Goal: Transaction & Acquisition: Purchase product/service

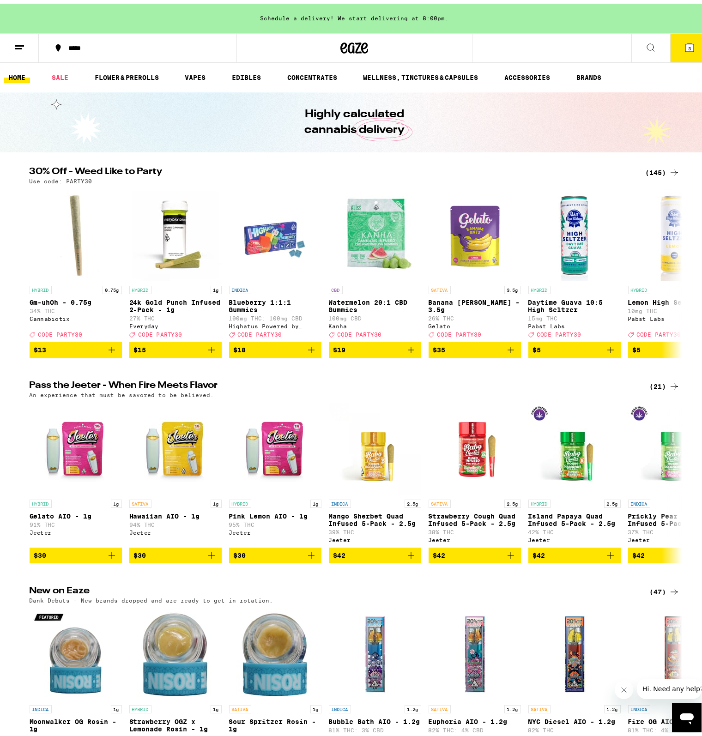
click at [657, 170] on div "(145)" at bounding box center [662, 168] width 34 height 11
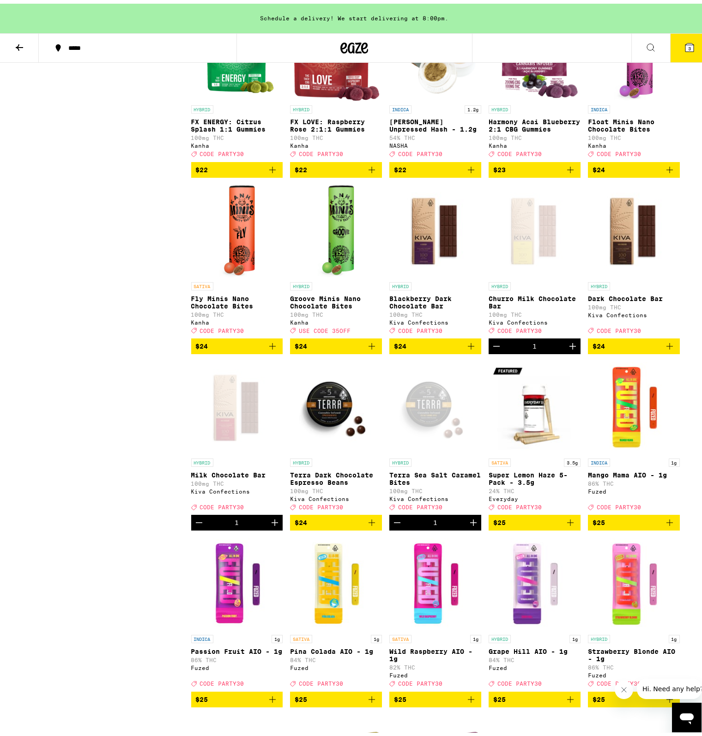
scroll to position [2447, 0]
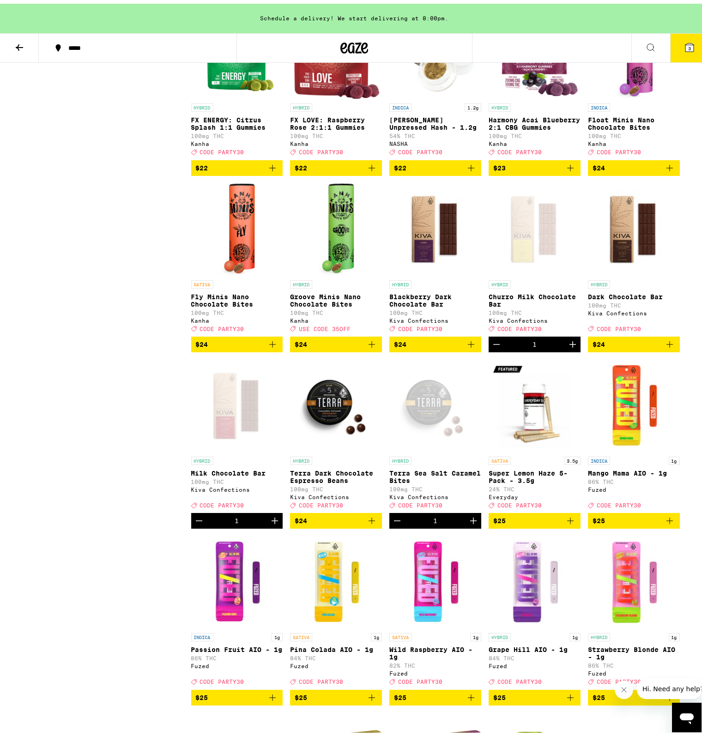
click at [194, 523] on icon "Decrement" at bounding box center [198, 517] width 11 height 11
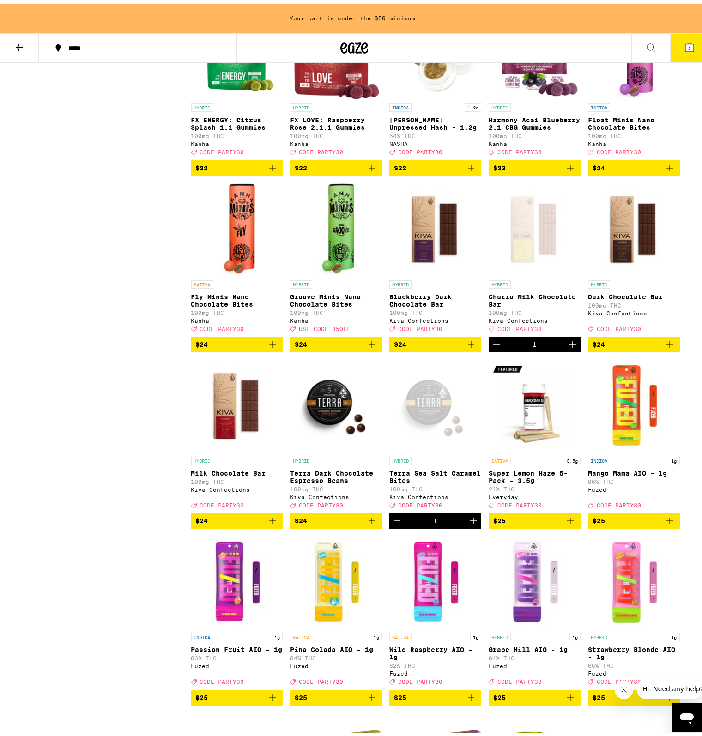
click at [491, 346] on icon "Decrement" at bounding box center [496, 340] width 11 height 11
click at [470, 520] on icon "Increment" at bounding box center [473, 517] width 6 height 6
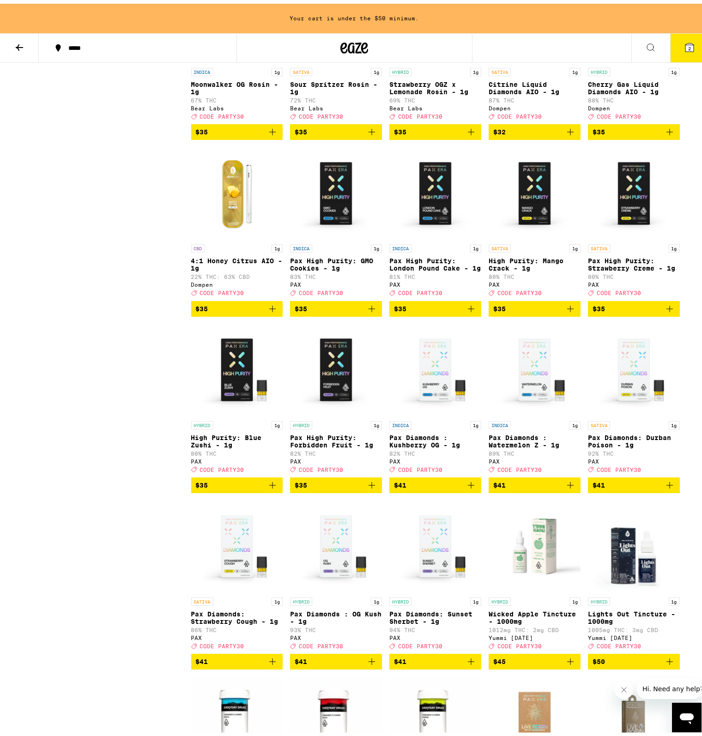
scroll to position [4294, 0]
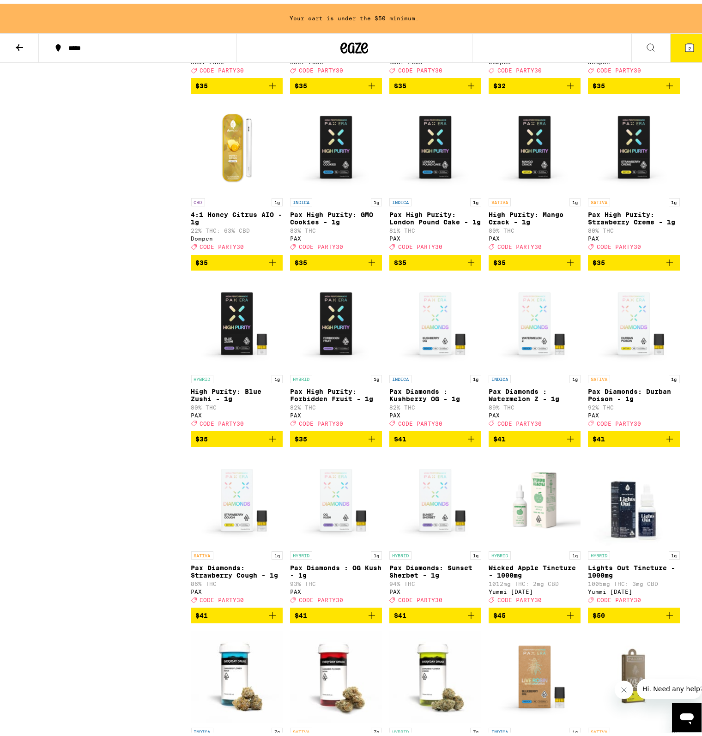
click at [670, 44] on button "2" at bounding box center [689, 44] width 39 height 29
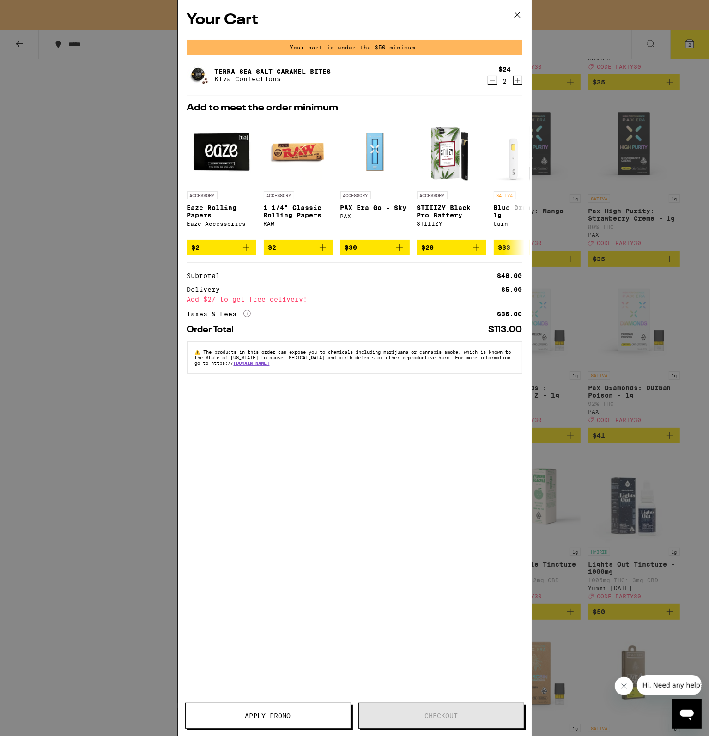
click at [642, 156] on div "Your Cart Your cart is under the $50 minimum. Terra Sea Salt Caramel Bites Kiva…" at bounding box center [354, 368] width 709 height 736
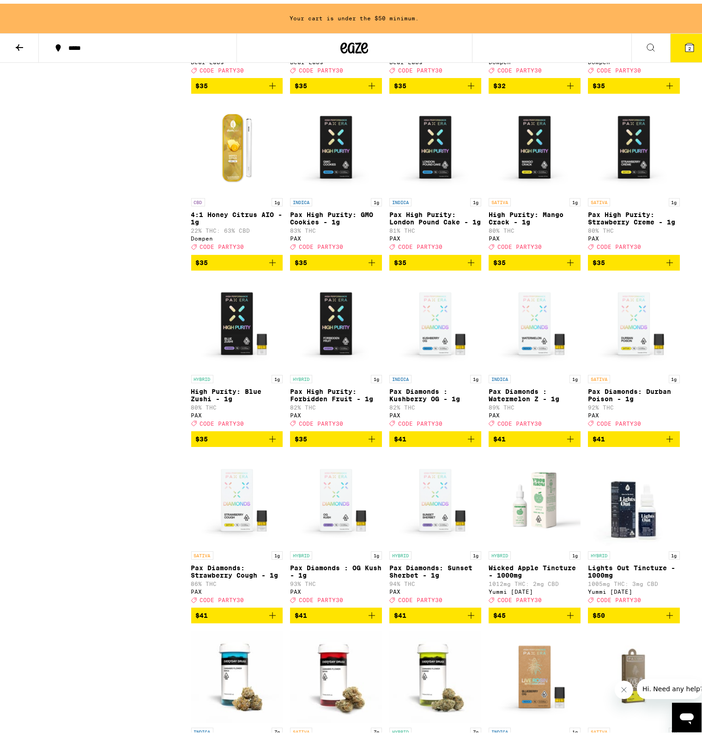
click at [272, 441] on icon "Add to bag" at bounding box center [272, 435] width 11 height 11
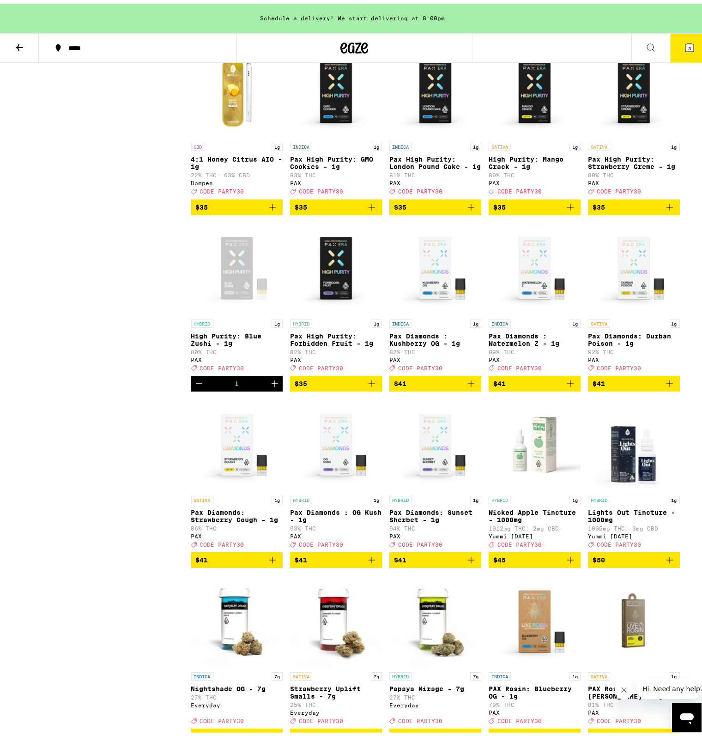
scroll to position [4386, 0]
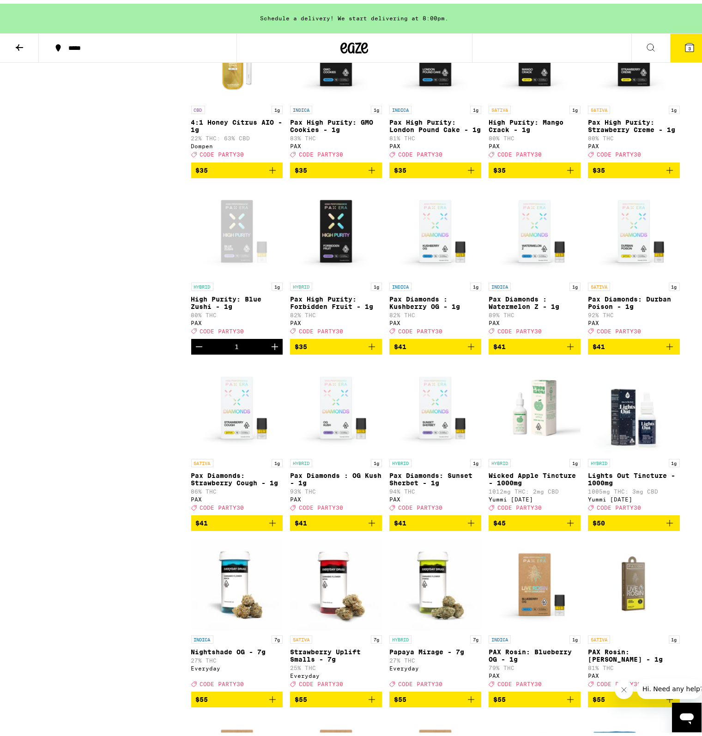
click at [471, 172] on icon "Add to bag" at bounding box center [470, 166] width 11 height 11
click at [689, 45] on button "4" at bounding box center [689, 44] width 39 height 29
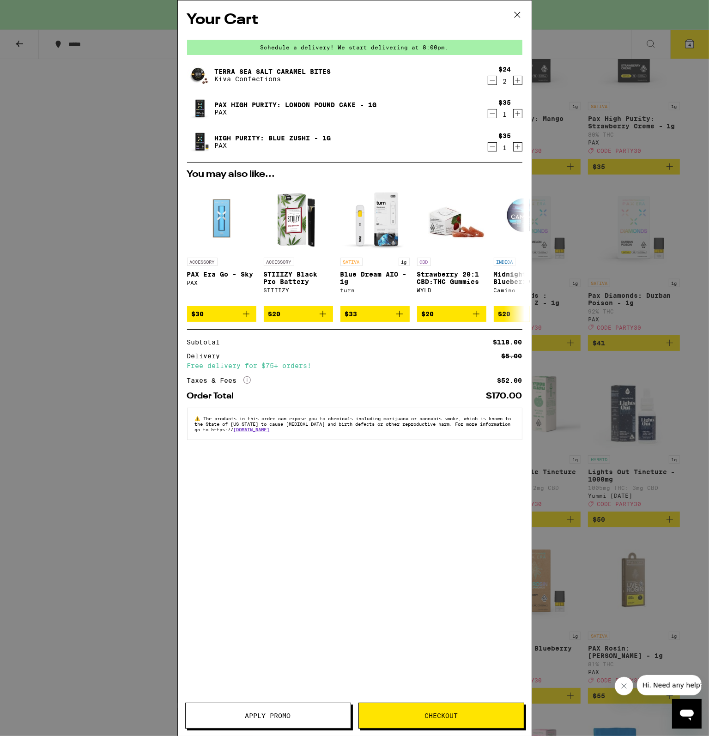
click at [310, 718] on span "Apply Promo" at bounding box center [268, 715] width 165 height 6
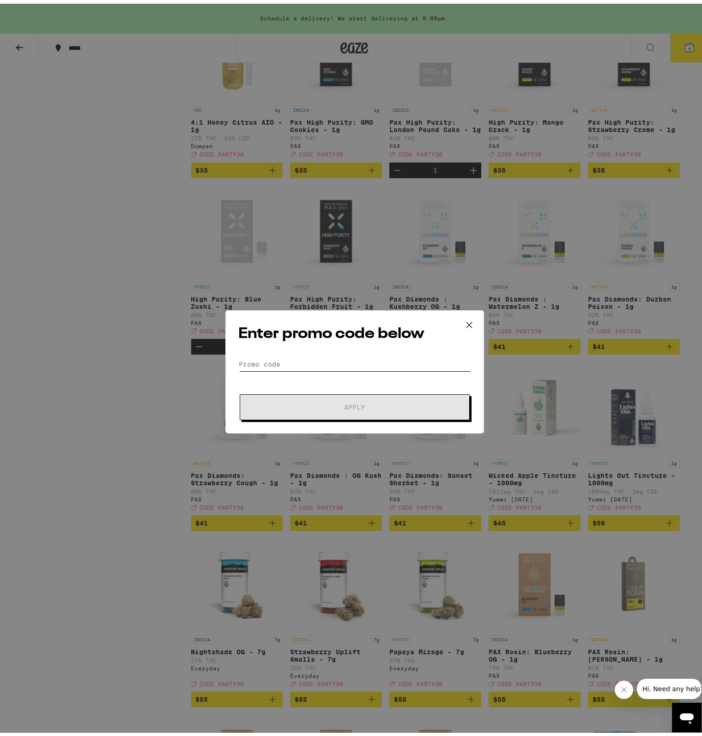
click at [333, 355] on input "Promo Code" at bounding box center [355, 361] width 232 height 14
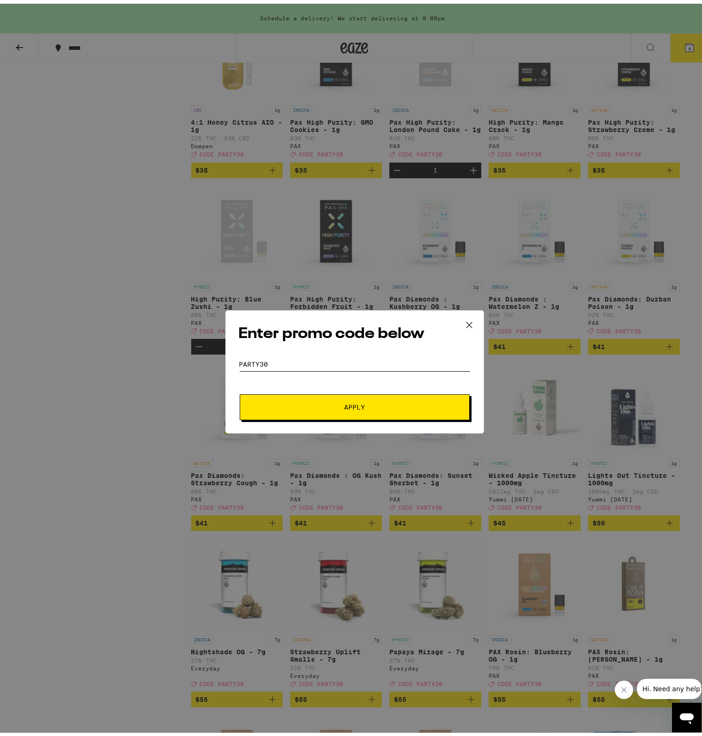
type input "PARTY30"
click at [240, 391] on button "Apply" at bounding box center [355, 404] width 230 height 26
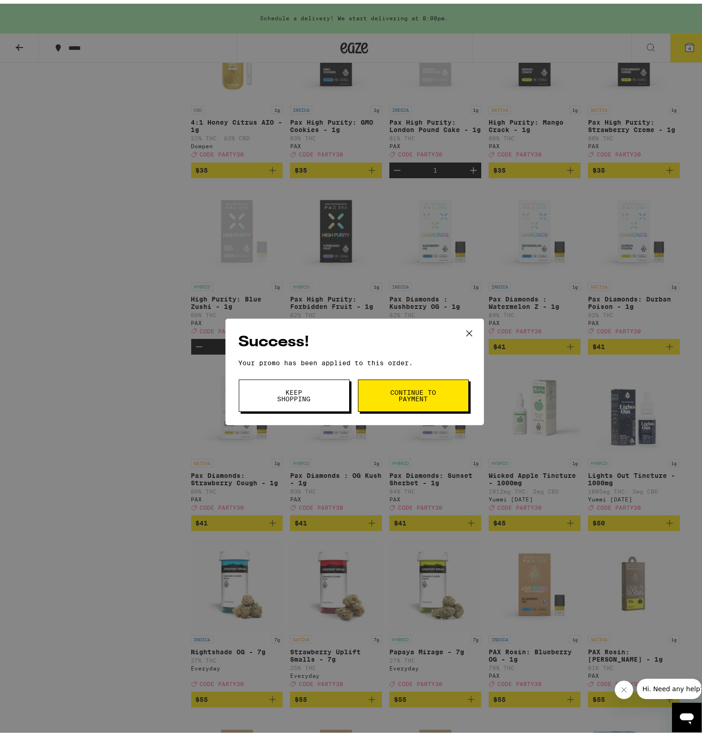
click at [330, 384] on button "Keep Shopping" at bounding box center [294, 392] width 111 height 32
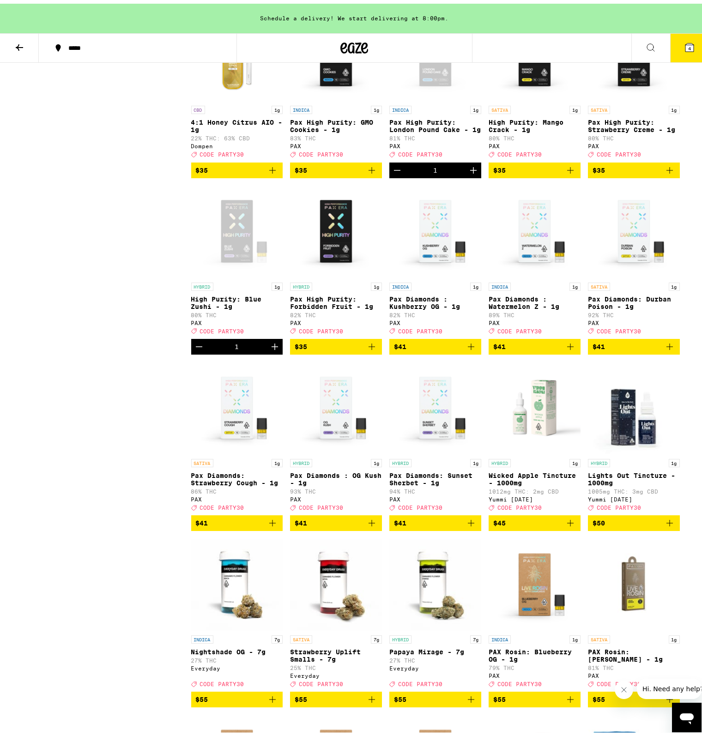
click at [685, 41] on icon at bounding box center [689, 44] width 8 height 8
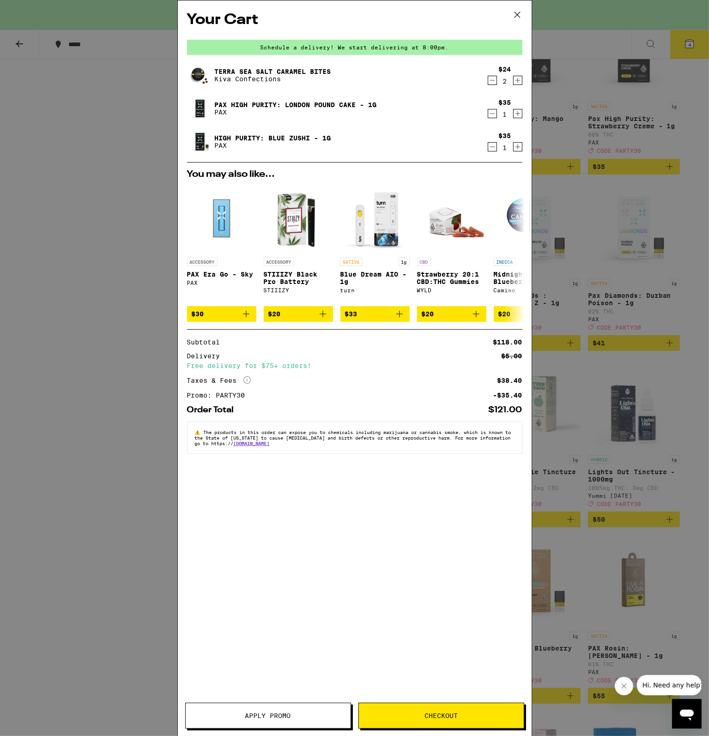
drag, startPoint x: 547, startPoint y: 179, endPoint x: 549, endPoint y: 194, distance: 15.5
click at [547, 179] on div "Your Cart Schedule a delivery! We start delivering at 8:00pm. Terra Sea Salt Ca…" at bounding box center [354, 368] width 709 height 736
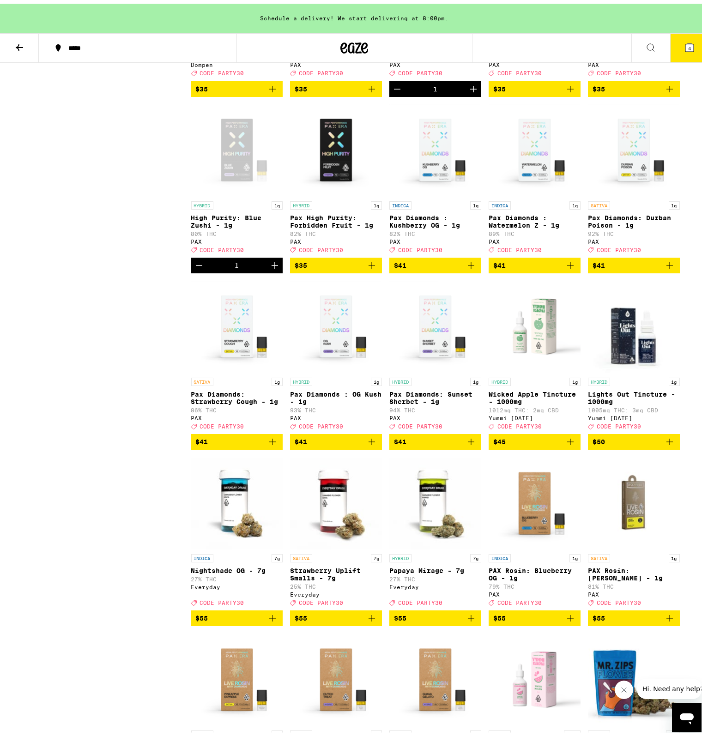
scroll to position [4478, 0]
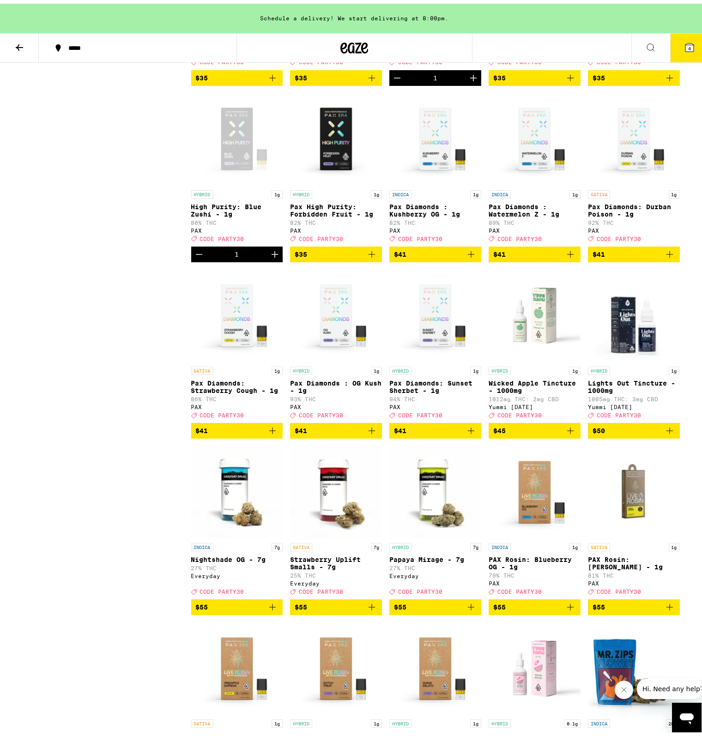
click at [678, 34] on button "4" at bounding box center [689, 44] width 39 height 29
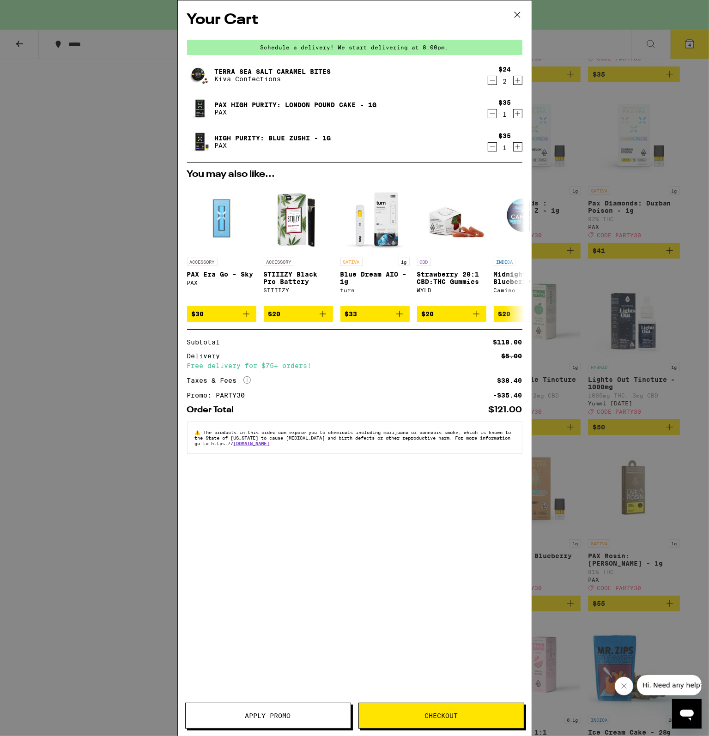
click at [491, 84] on icon "Decrement" at bounding box center [492, 80] width 8 height 11
click at [491, 81] on icon "Decrement" at bounding box center [492, 80] width 8 height 11
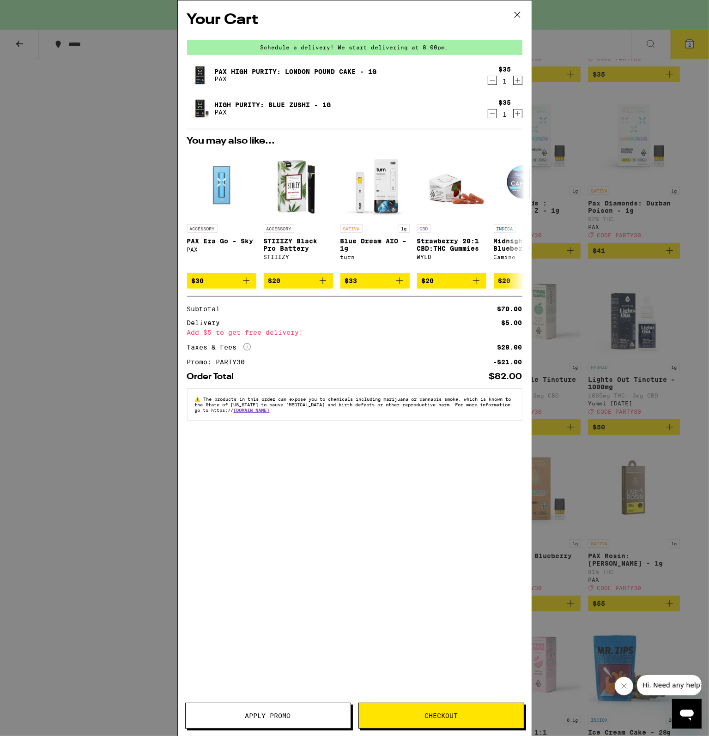
click at [520, 82] on icon "Increment" at bounding box center [517, 80] width 8 height 11
click at [494, 79] on icon "Decrement" at bounding box center [492, 80] width 8 height 11
click at [521, 78] on icon "Increment" at bounding box center [517, 80] width 8 height 11
click at [489, 83] on icon "Decrement" at bounding box center [492, 80] width 8 height 11
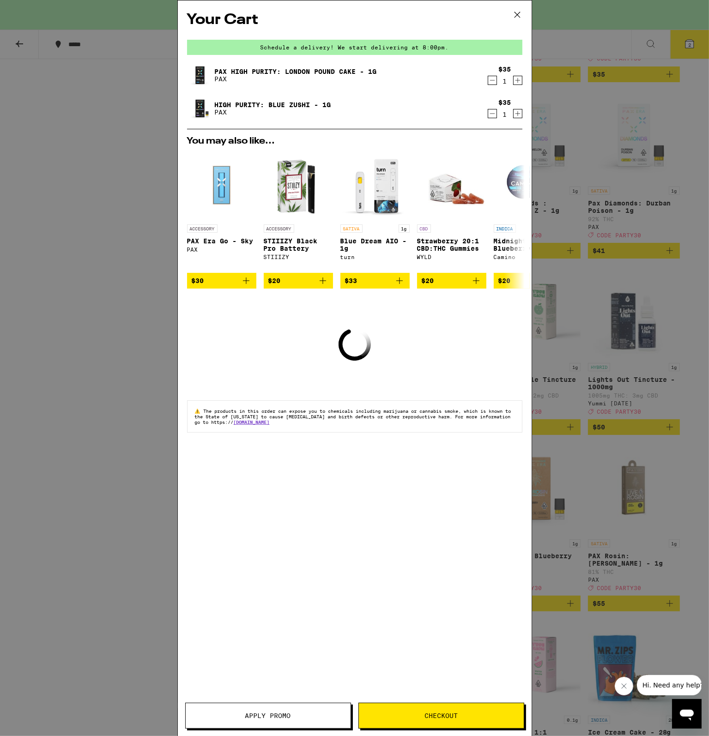
click at [595, 104] on div "Your Cart Schedule a delivery! We start delivering at 8:00pm. Pax High Purity: …" at bounding box center [354, 368] width 709 height 736
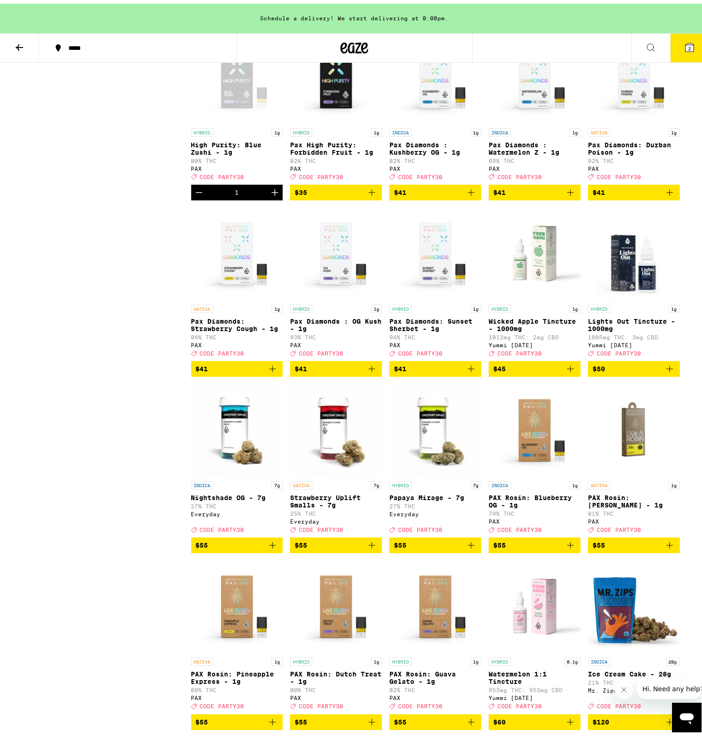
scroll to position [4524, 0]
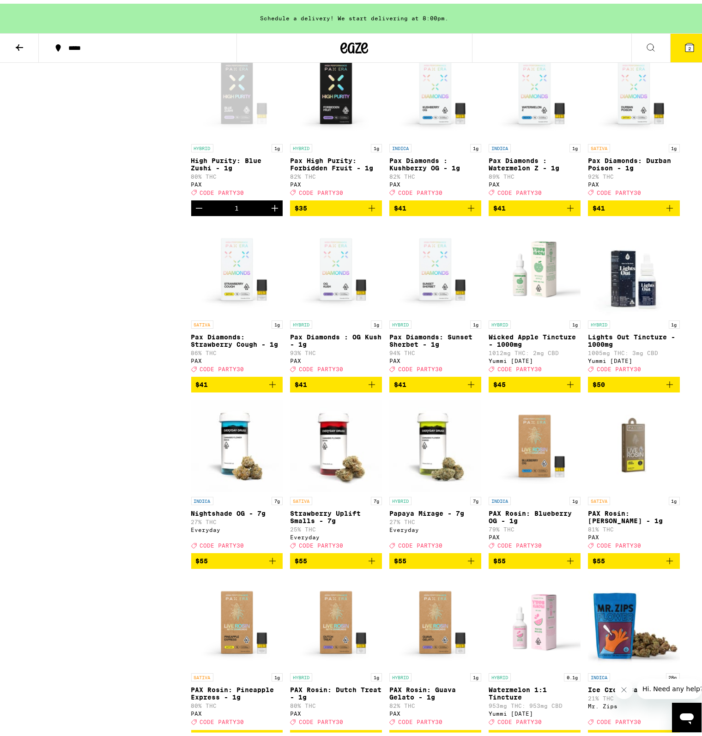
click at [567, 210] on icon "Add to bag" at bounding box center [570, 204] width 11 height 11
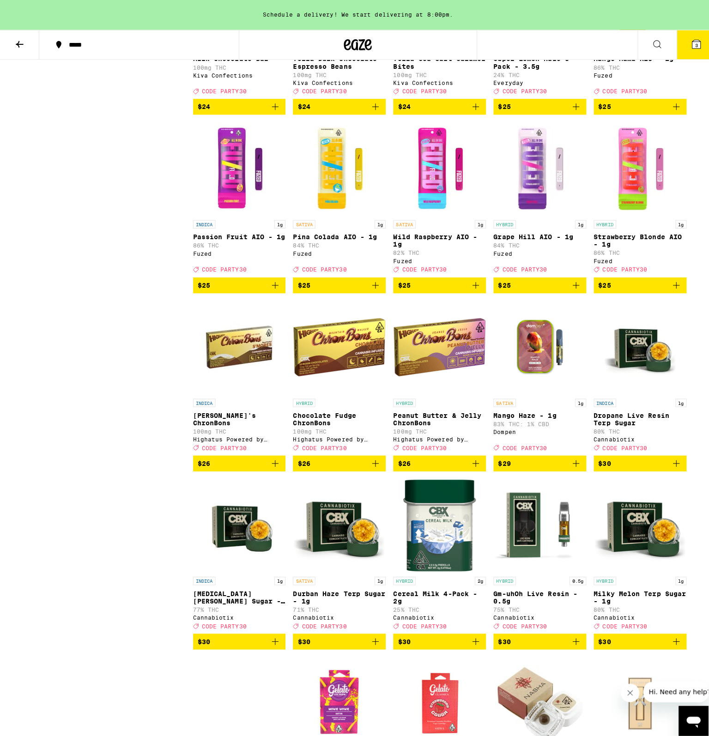
scroll to position [2931, 0]
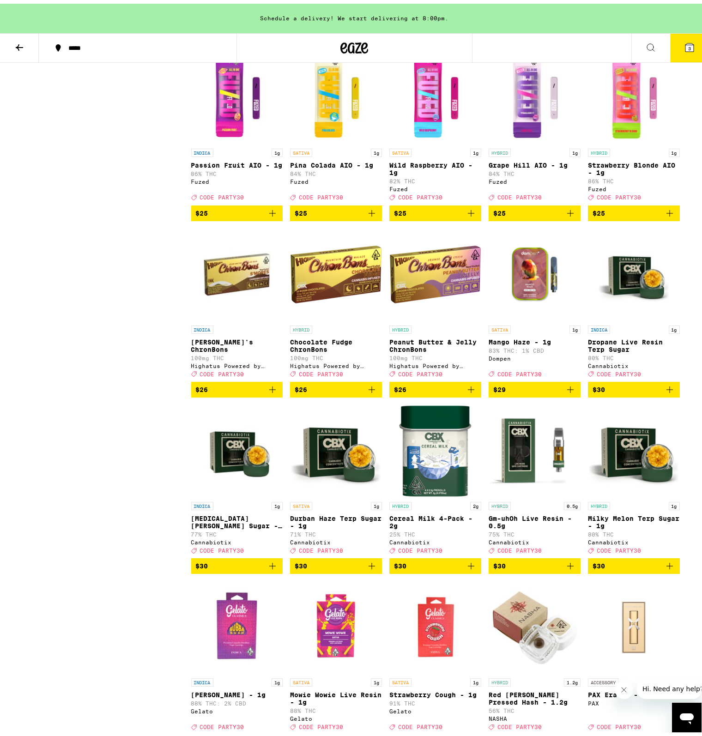
click at [676, 45] on button "3" at bounding box center [689, 44] width 39 height 29
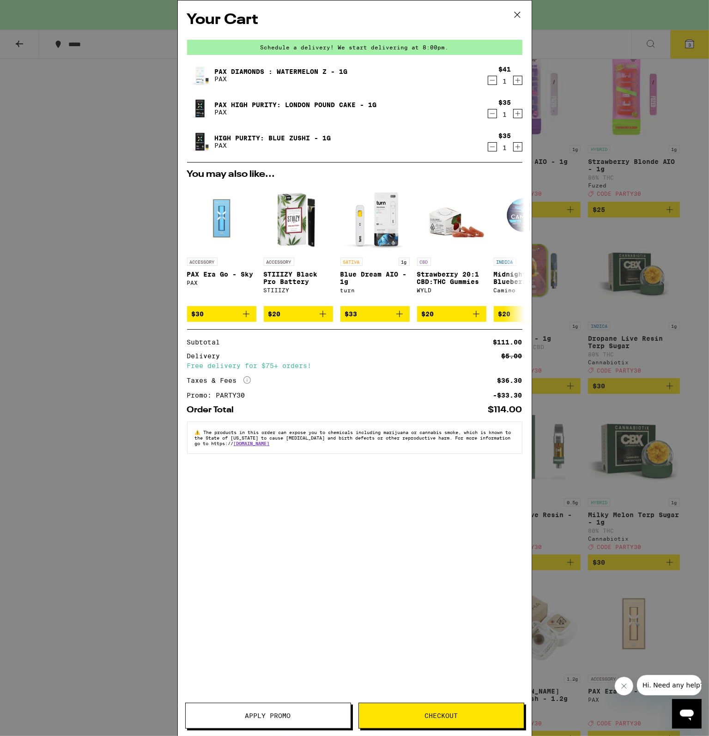
click at [413, 715] on span "Checkout" at bounding box center [441, 715] width 165 height 6
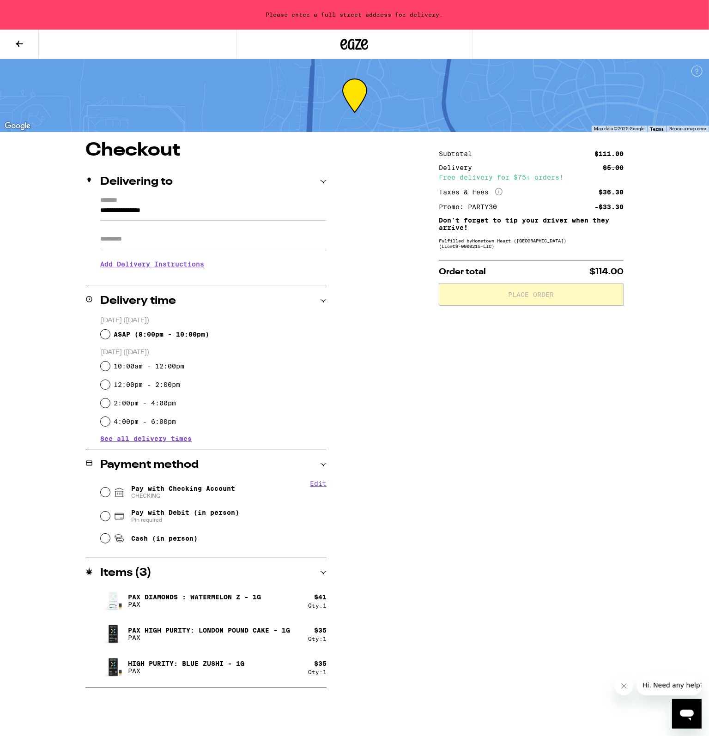
click at [119, 333] on span "ASAP ( 8:00pm - 10:00pm )" at bounding box center [162, 334] width 96 height 7
click at [110, 333] on input "ASAP ( 8:00pm - 10:00pm )" at bounding box center [105, 334] width 9 height 9
radio input "true"
click at [168, 511] on span "Pay with Debit (in person)" at bounding box center [185, 512] width 108 height 7
click at [110, 512] on input "Pay with Debit (in person) Pin required" at bounding box center [105, 516] width 9 height 9
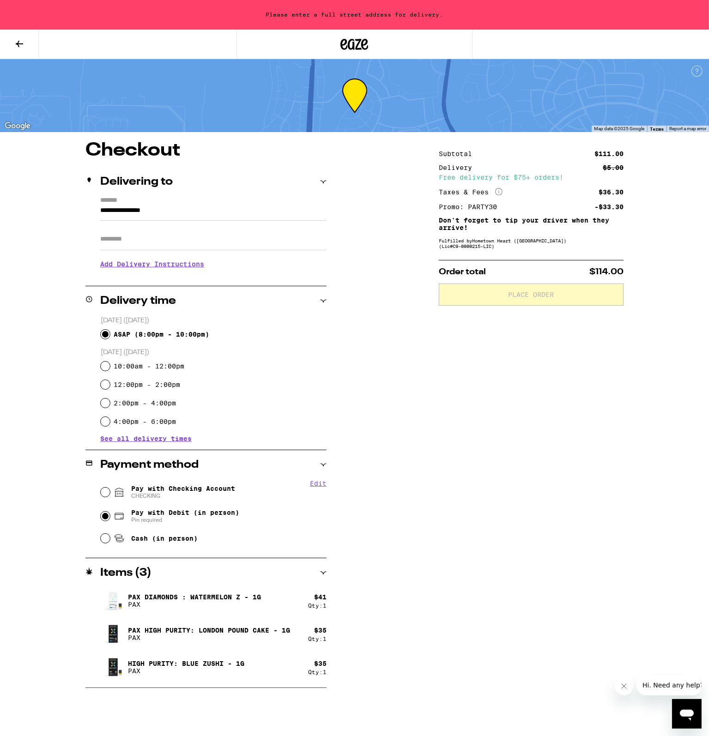
radio input "true"
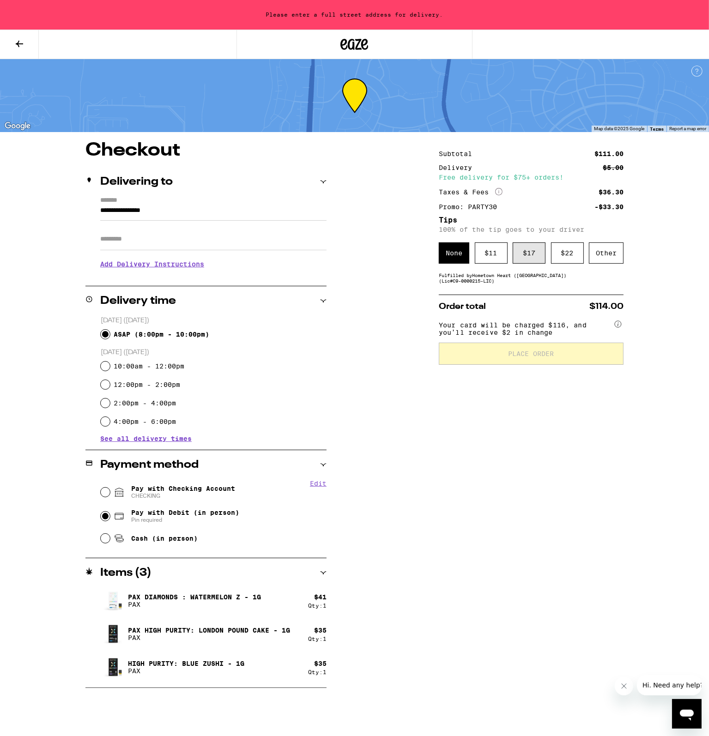
click at [524, 244] on div "$ 17" at bounding box center [528, 252] width 33 height 21
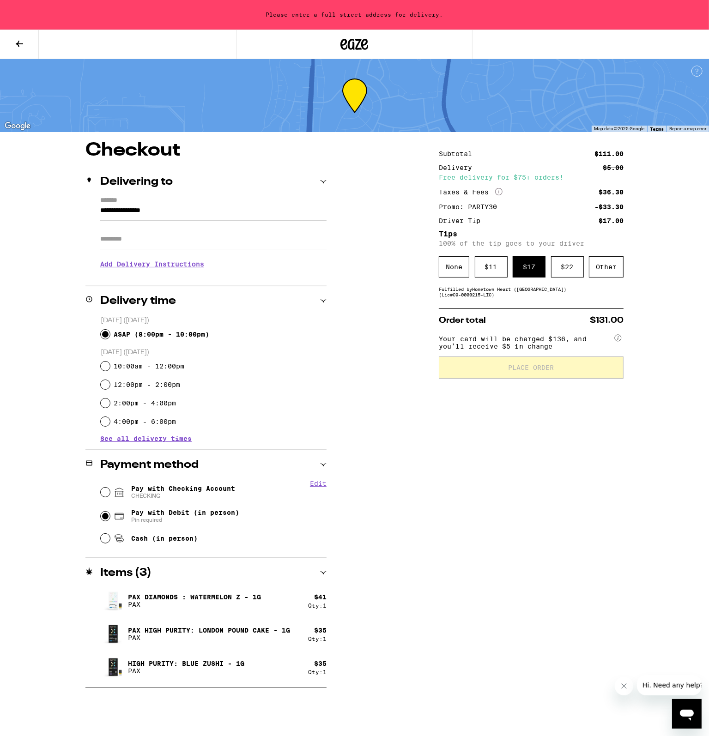
drag, startPoint x: 184, startPoint y: 213, endPoint x: 57, endPoint y: 217, distance: 127.0
click at [57, 217] on div "**********" at bounding box center [354, 414] width 665 height 547
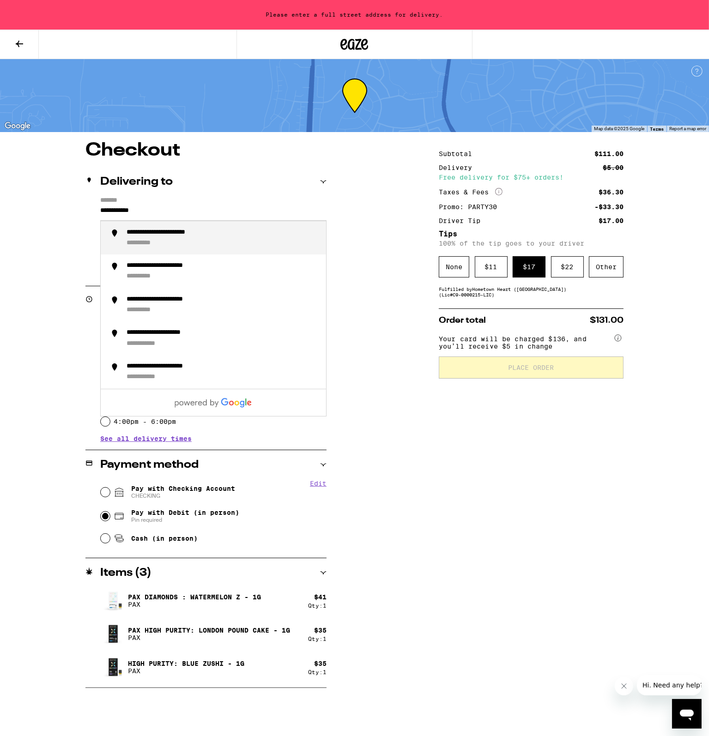
click at [151, 235] on div "**********" at bounding box center [178, 233] width 104 height 8
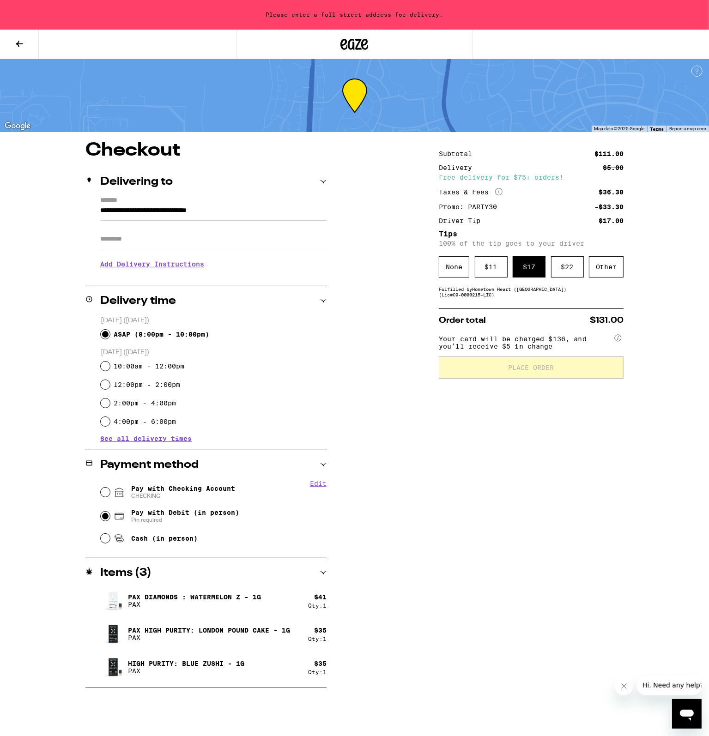
type input "**********"
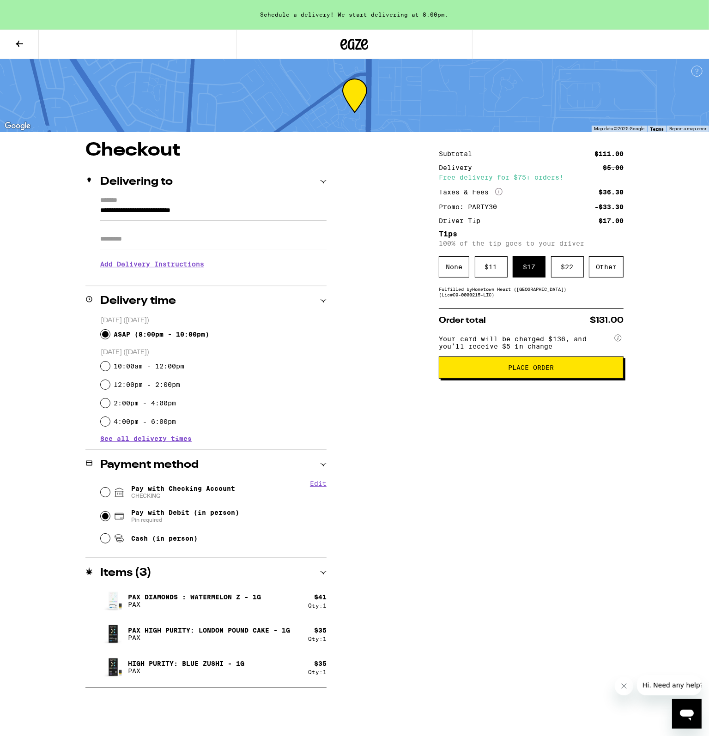
click at [171, 492] on span "Pay with Checking Account CHECKING" at bounding box center [183, 492] width 104 height 15
click at [110, 492] on input "Pay with Checking Account CHECKING" at bounding box center [105, 492] width 9 height 9
radio input "true"
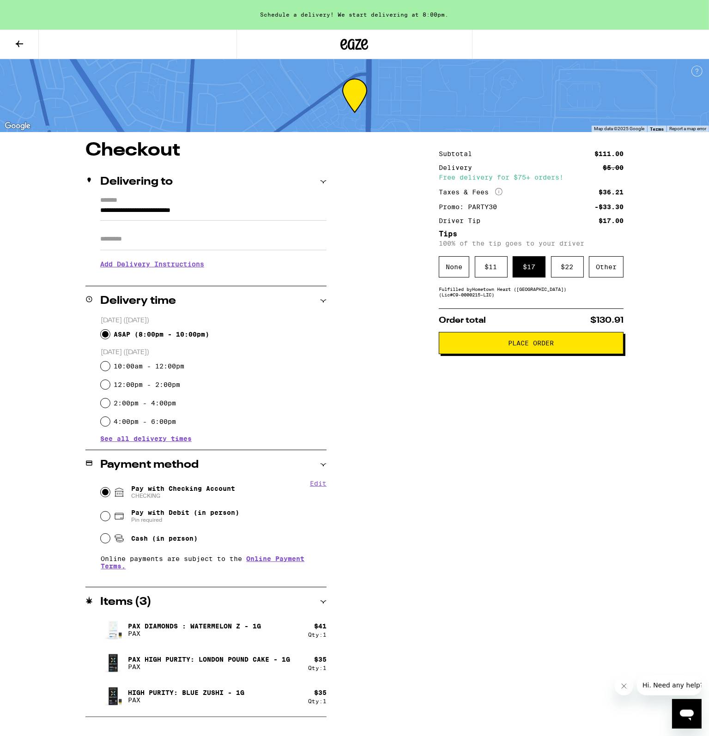
click at [536, 343] on span "Place Order" at bounding box center [531, 343] width 46 height 6
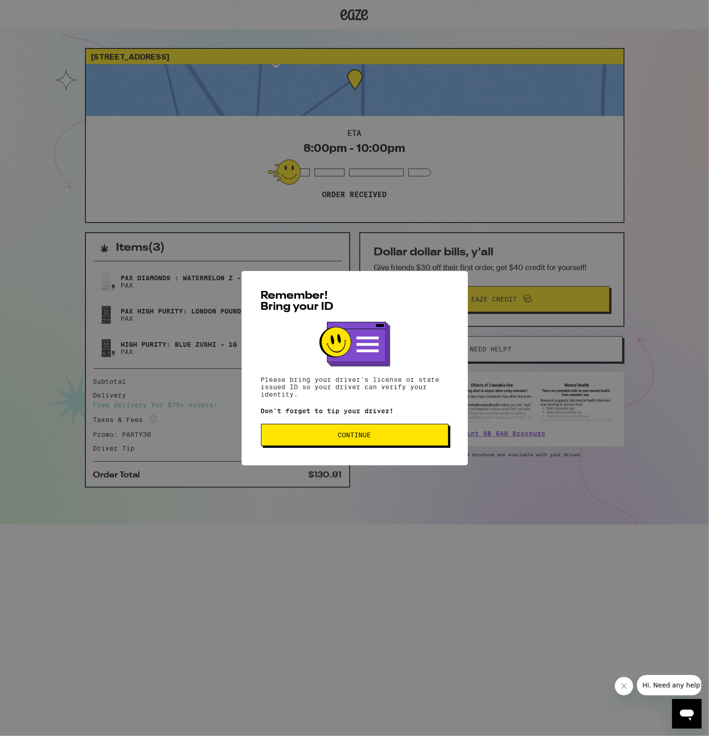
click at [372, 434] on span "Continue" at bounding box center [355, 435] width 172 height 6
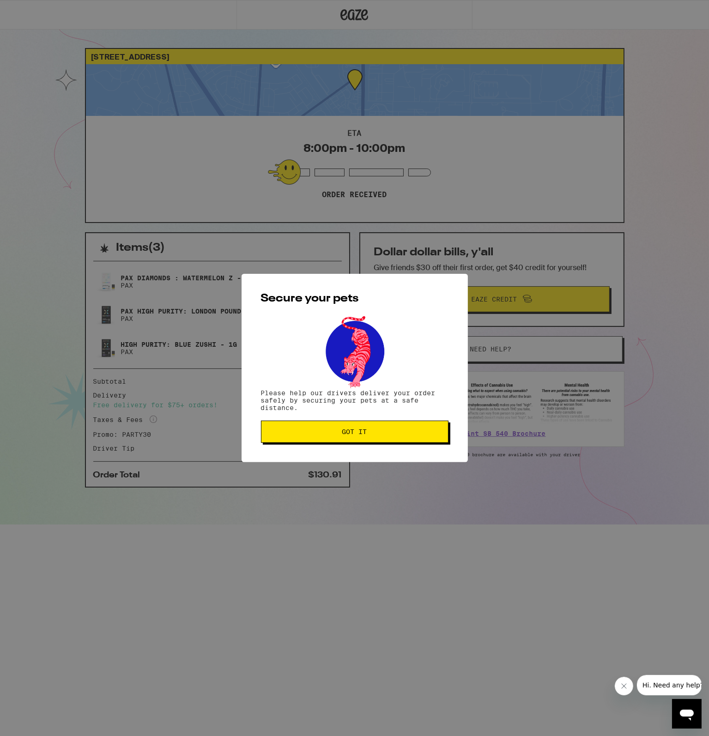
click at [353, 423] on button "Got it" at bounding box center [354, 432] width 187 height 22
